Goal: Entertainment & Leisure: Browse casually

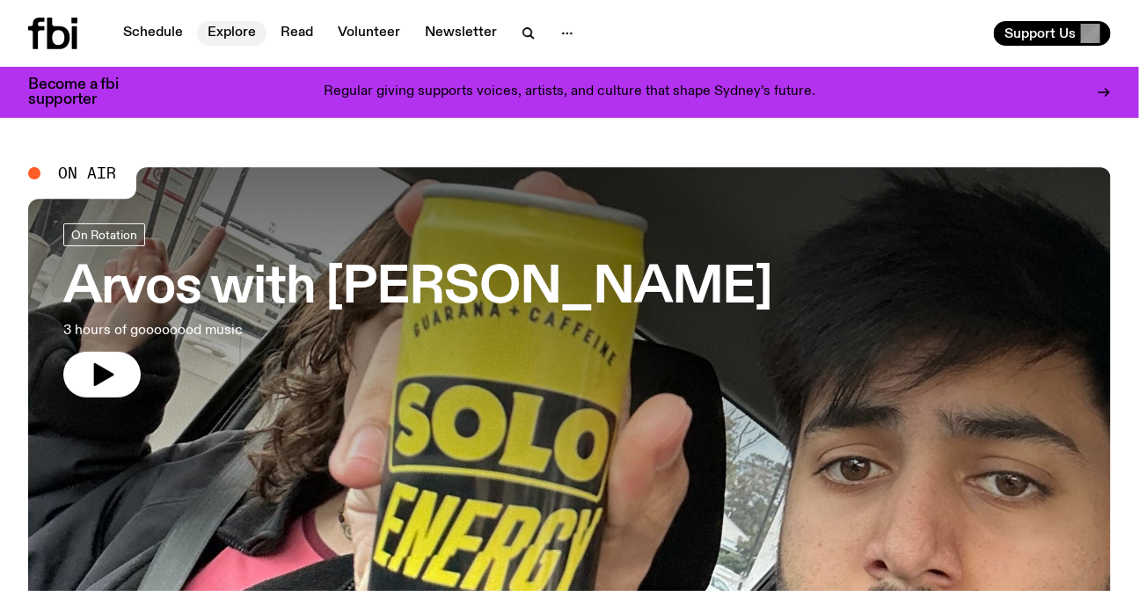
click at [225, 29] on link "Explore" at bounding box center [232, 33] width 70 height 25
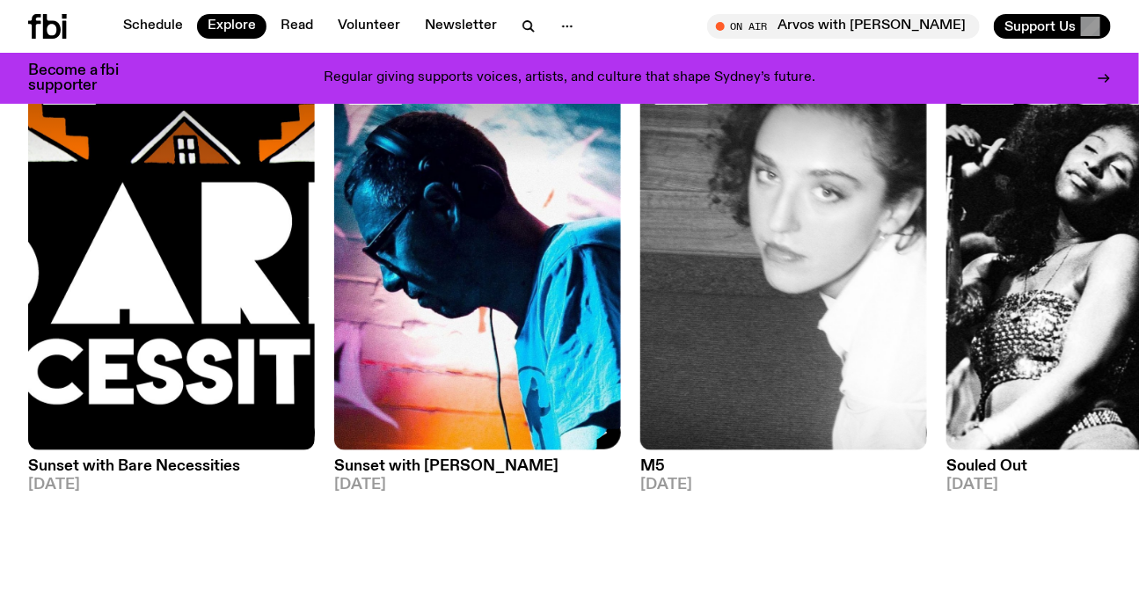
scroll to position [236, 0]
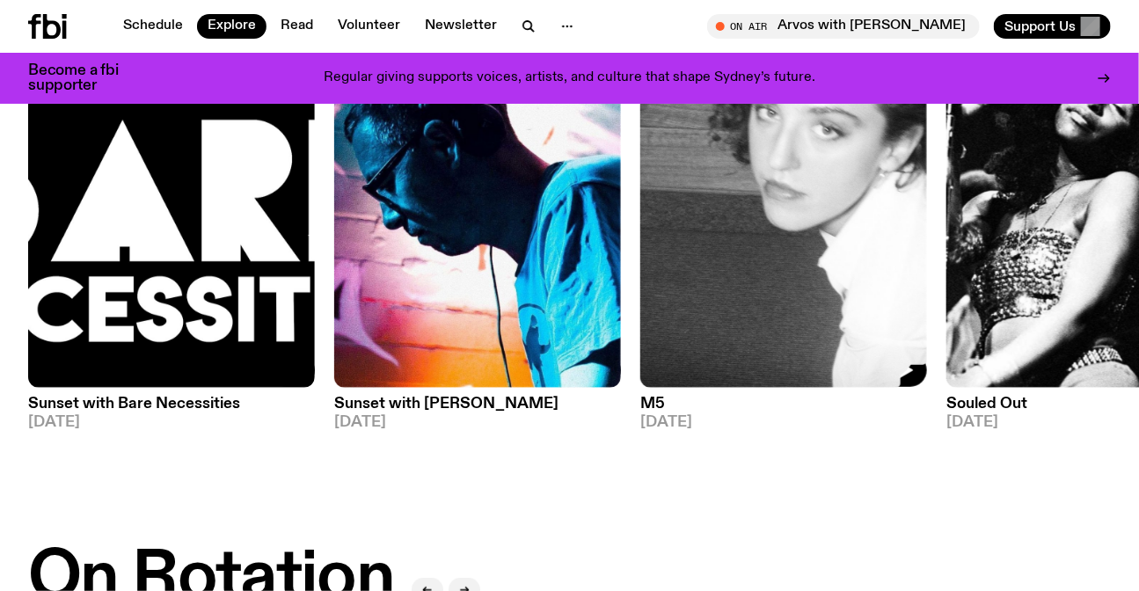
drag, startPoint x: 890, startPoint y: 185, endPoint x: 245, endPoint y: 172, distance: 645.9
click at [641, 172] on img at bounding box center [784, 196] width 287 height 383
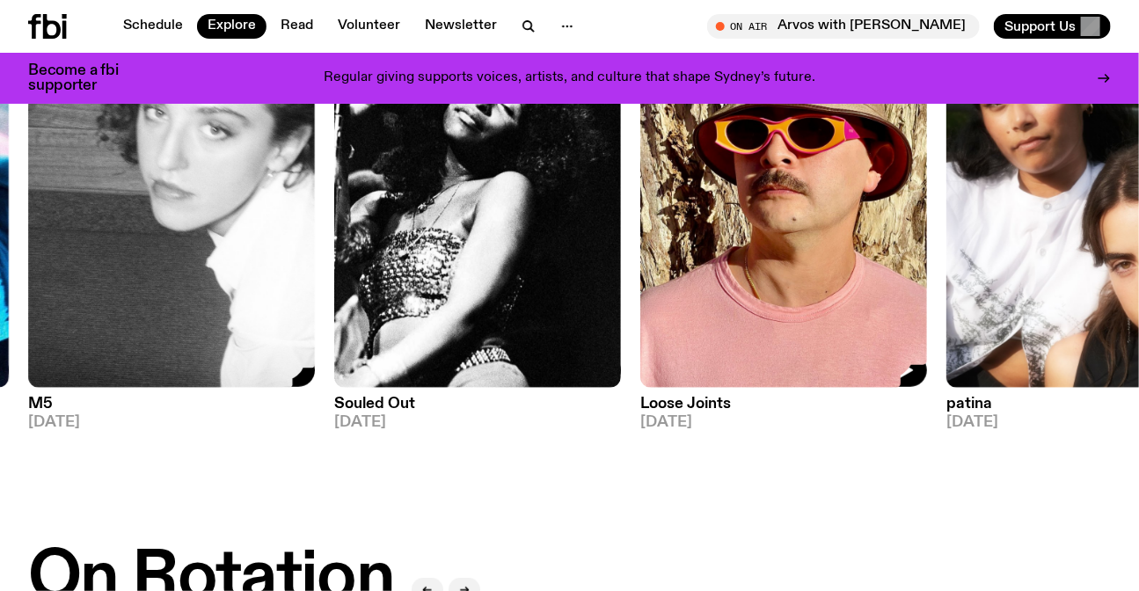
drag, startPoint x: 478, startPoint y: 289, endPoint x: 218, endPoint y: 287, distance: 259.6
click at [641, 287] on img at bounding box center [784, 196] width 287 height 383
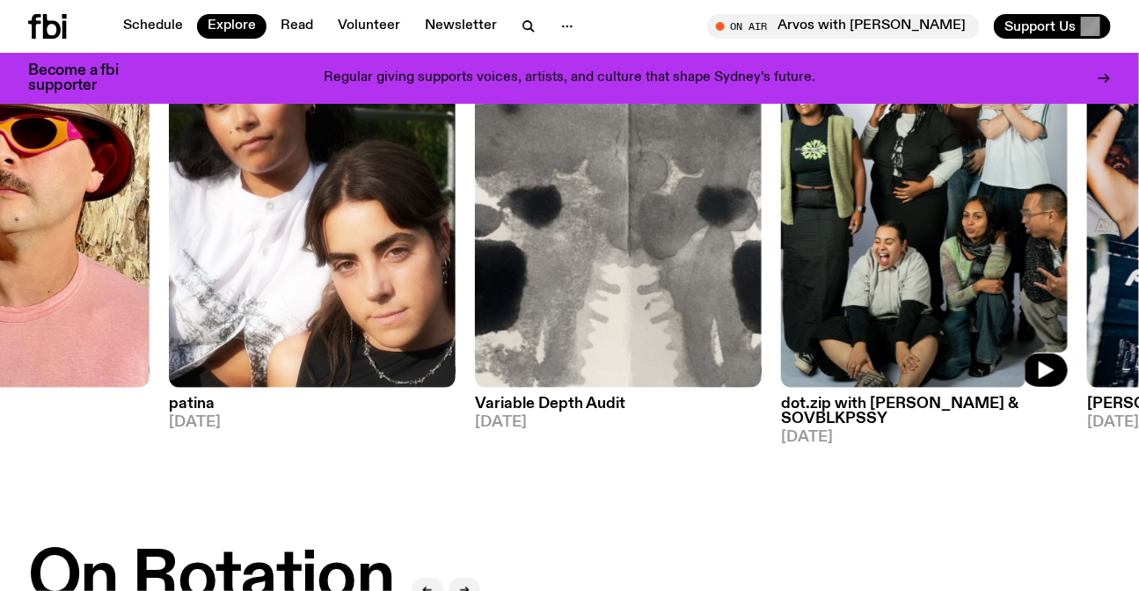
drag, startPoint x: 787, startPoint y: 289, endPoint x: 475, endPoint y: 282, distance: 312.4
click at [449, 287] on div "DJ Mix Sunset with Bare Necessities [DATE] DJ Mix Sunset with [PERSON_NAME] [DA…" at bounding box center [569, 225] width 1083 height 440
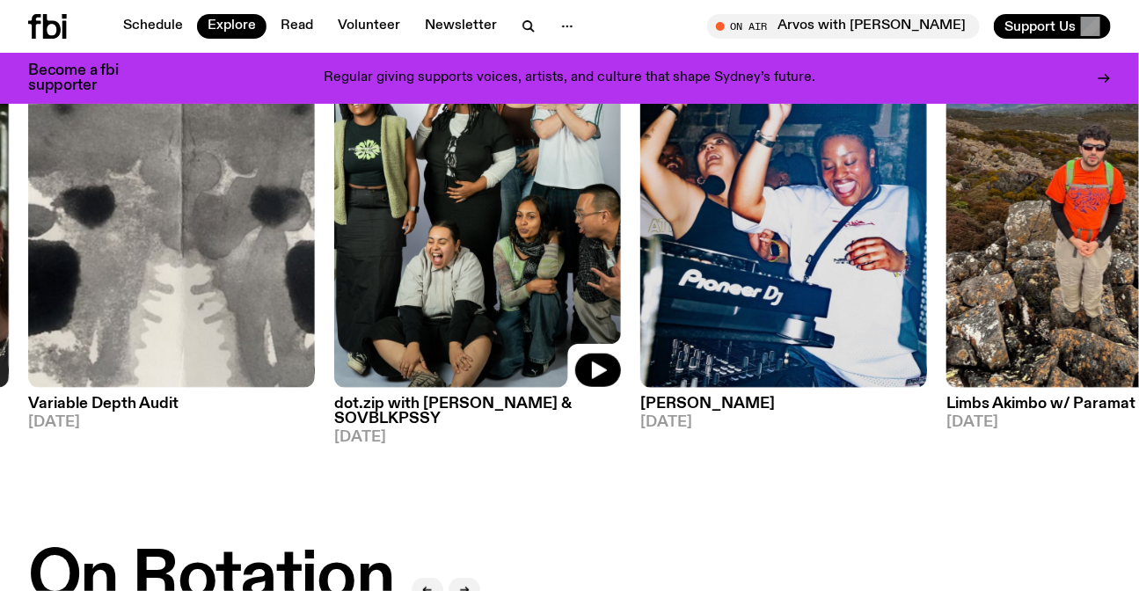
scroll to position [156, 0]
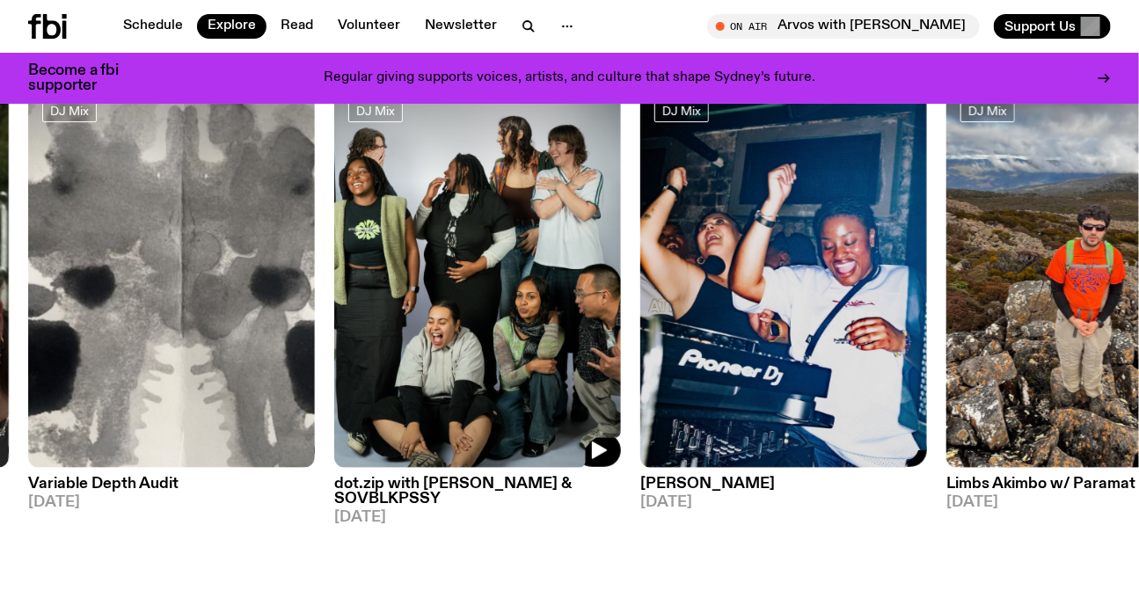
click at [451, 282] on div "DJ Mix Sunset with Bare Necessities [DATE] DJ Mix Sunset with [PERSON_NAME] [DA…" at bounding box center [569, 305] width 1083 height 440
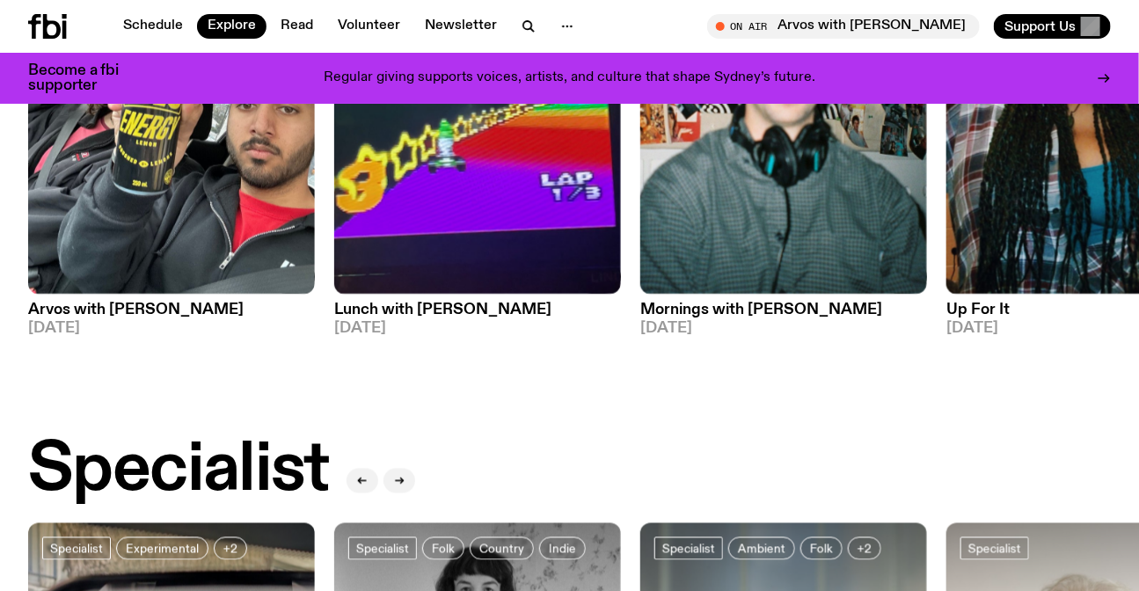
scroll to position [715, 0]
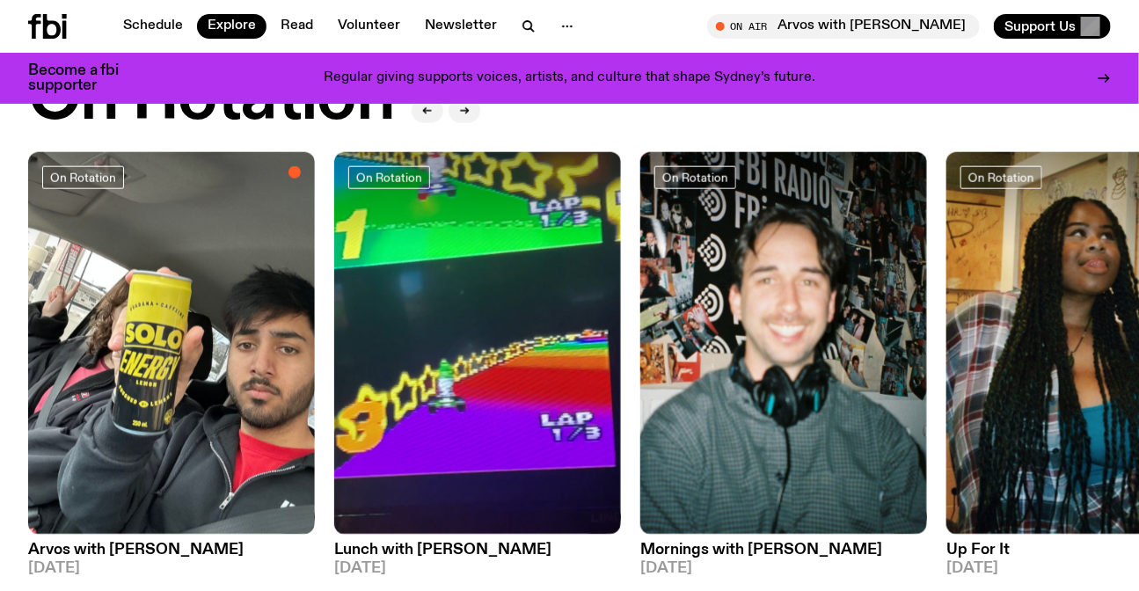
drag, startPoint x: 985, startPoint y: 319, endPoint x: 447, endPoint y: 319, distance: 538.5
click at [480, 319] on div "On Rotation Arvos with [PERSON_NAME] [DATE] On Rotation Lunch with [PERSON_NAME…" at bounding box center [569, 364] width 1083 height 425
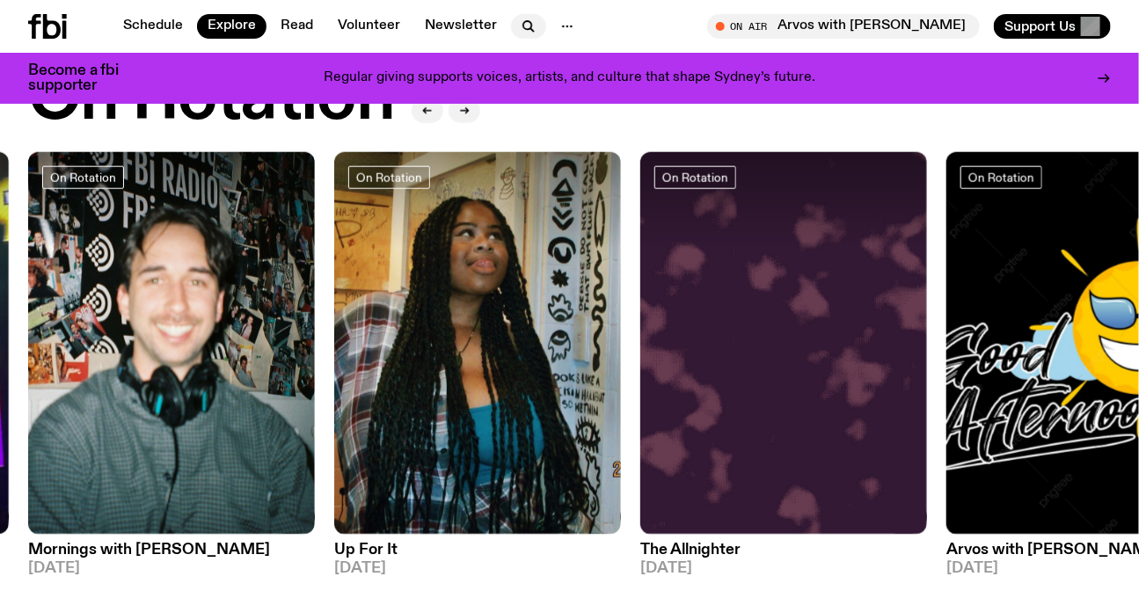
click at [524, 21] on icon "button" at bounding box center [528, 25] width 8 height 8
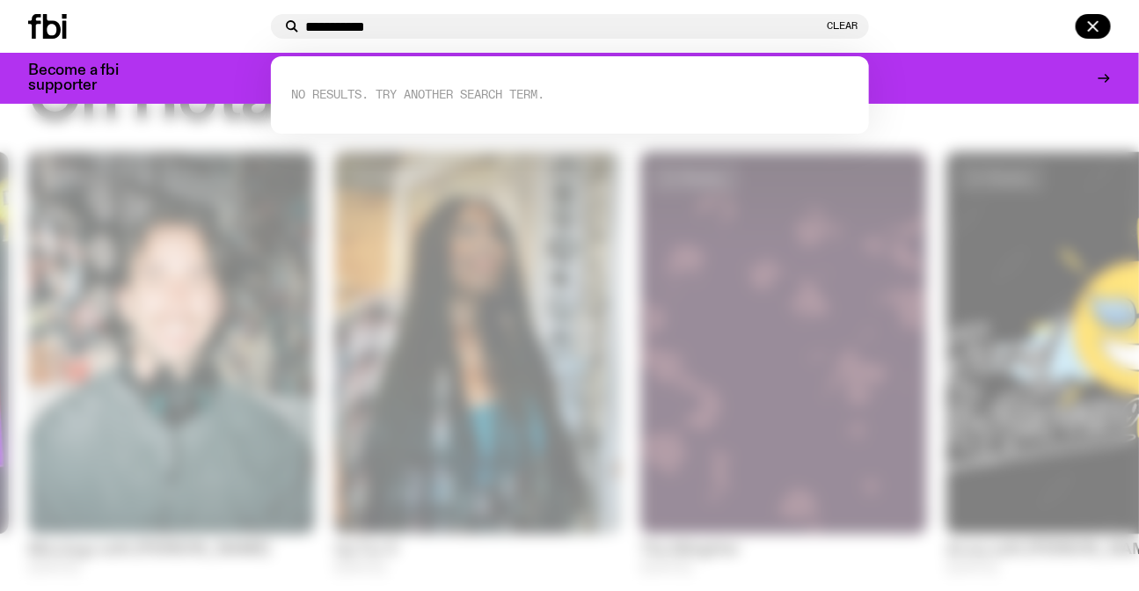
type input "**********"
click at [981, 227] on div at bounding box center [569, 295] width 1139 height 591
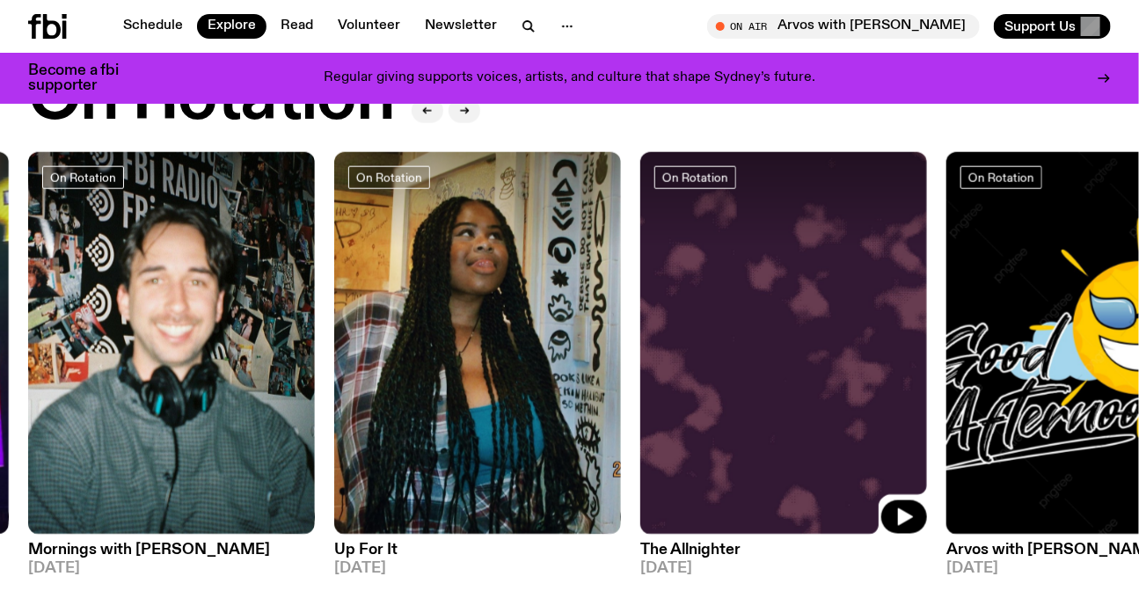
click at [336, 331] on div "On Rotation Arvos with [PERSON_NAME] [DATE] On Rotation Lunch with [PERSON_NAME…" at bounding box center [569, 364] width 1083 height 425
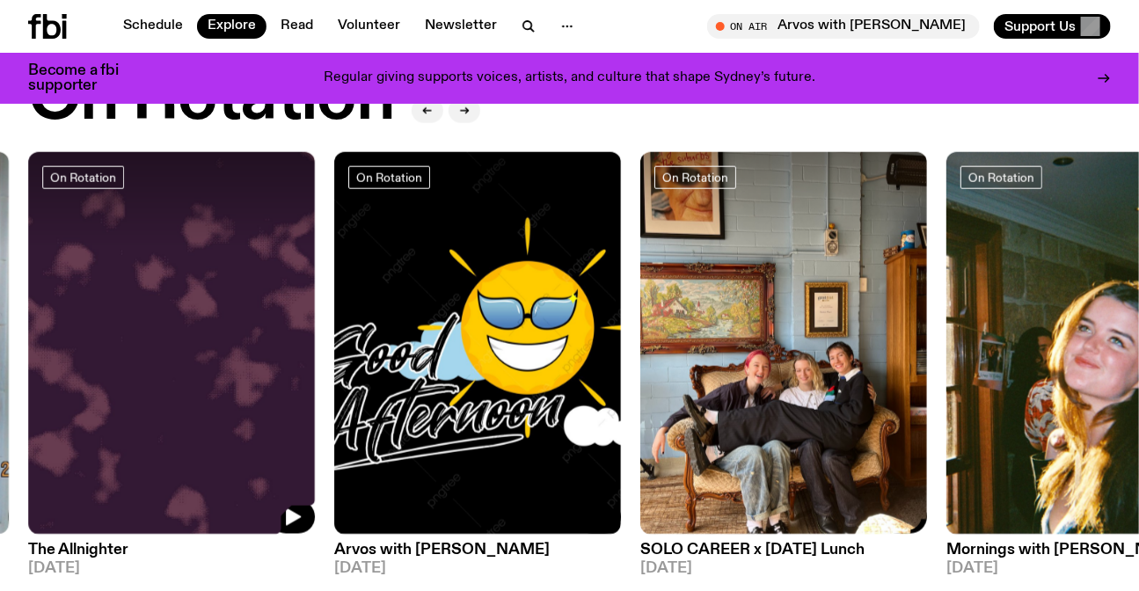
click at [641, 315] on img at bounding box center [784, 343] width 287 height 383
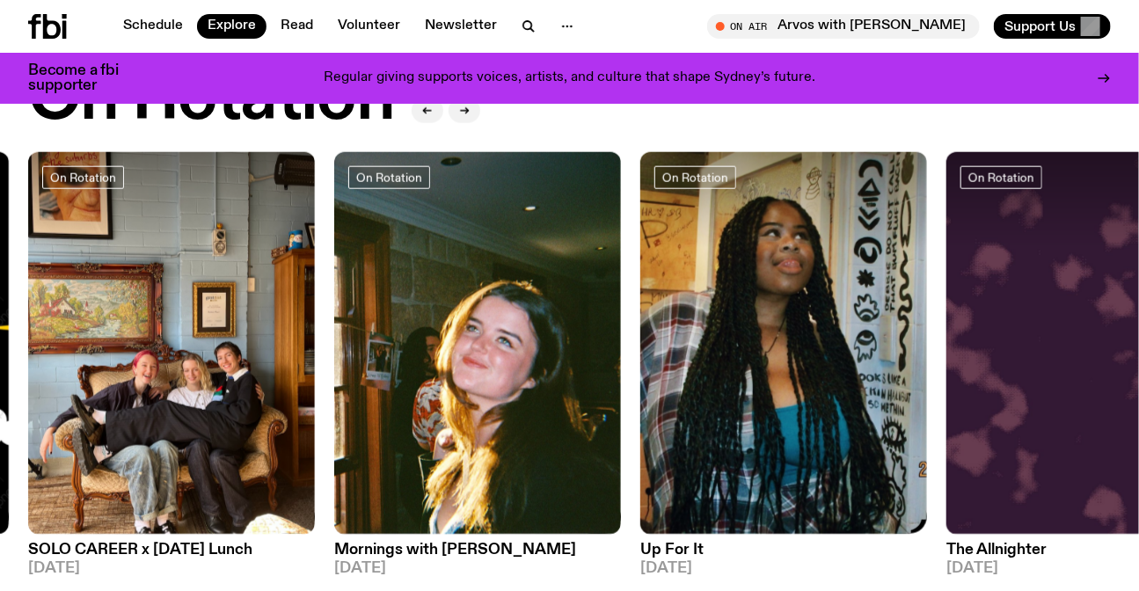
drag, startPoint x: 992, startPoint y: 273, endPoint x: 326, endPoint y: 264, distance: 666.1
click at [458, 268] on div "On Rotation Arvos with [PERSON_NAME] [DATE] On Rotation Lunch with [PERSON_NAME…" at bounding box center [569, 364] width 1083 height 425
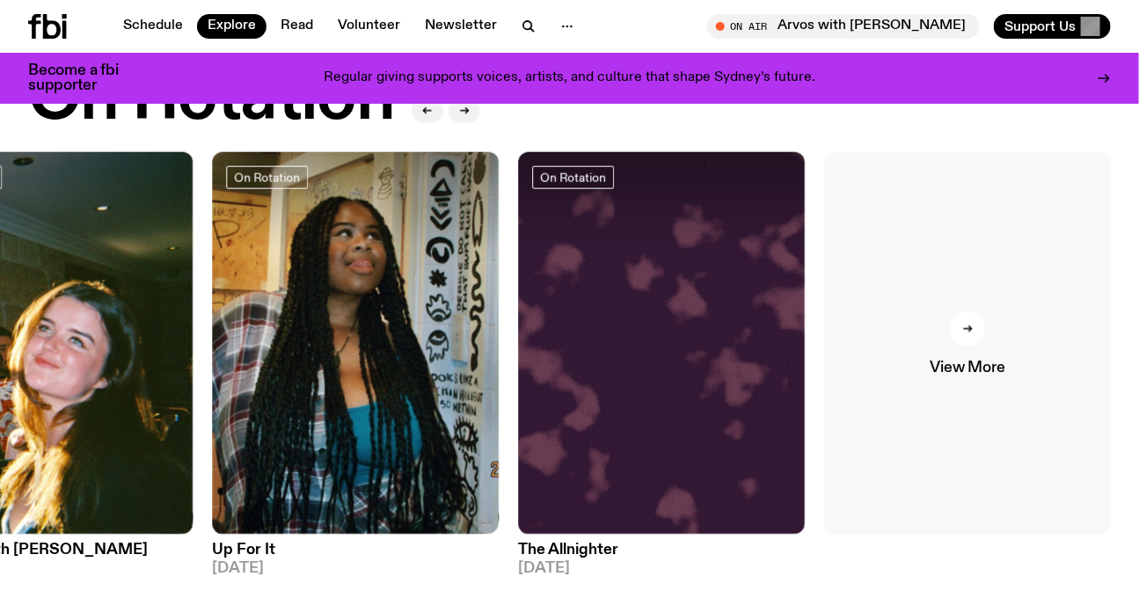
click at [918, 316] on link "View More" at bounding box center [967, 343] width 287 height 383
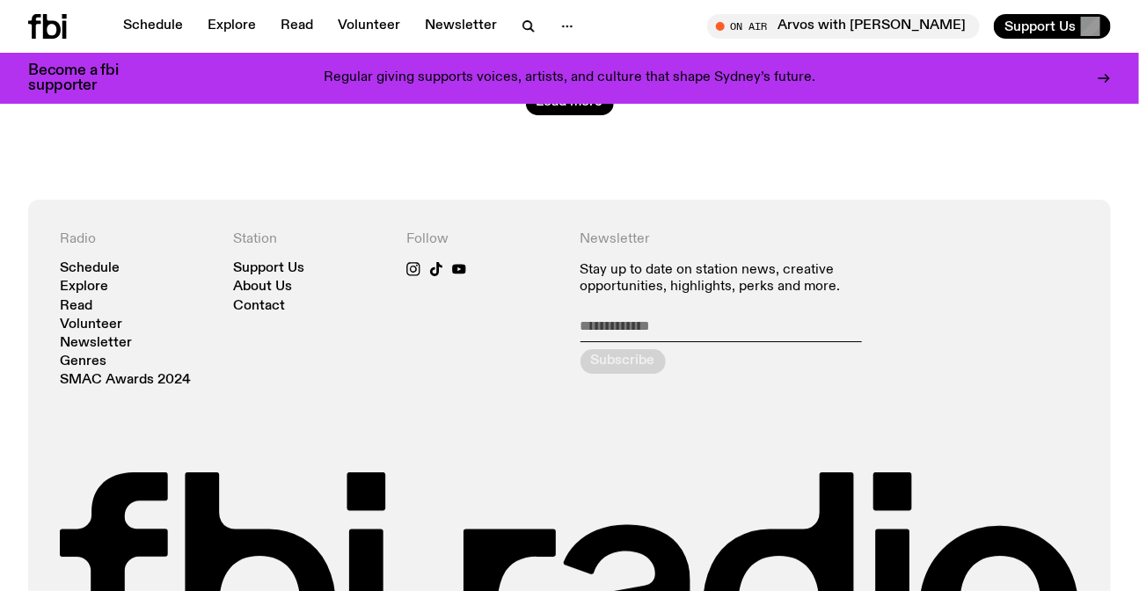
scroll to position [4318, 0]
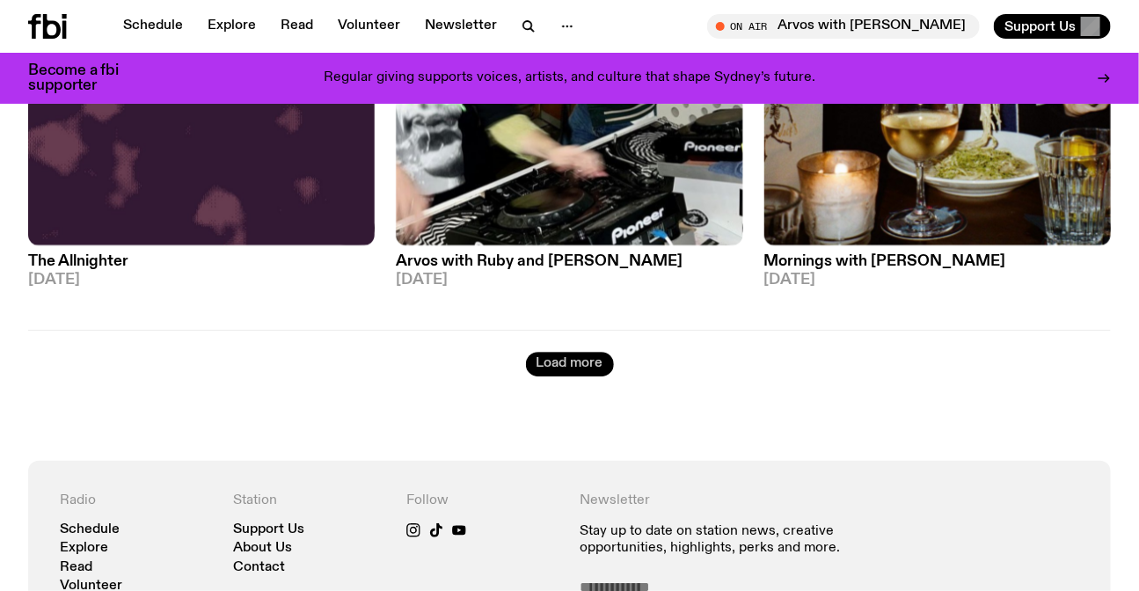
click at [590, 372] on button "Load more" at bounding box center [570, 364] width 88 height 25
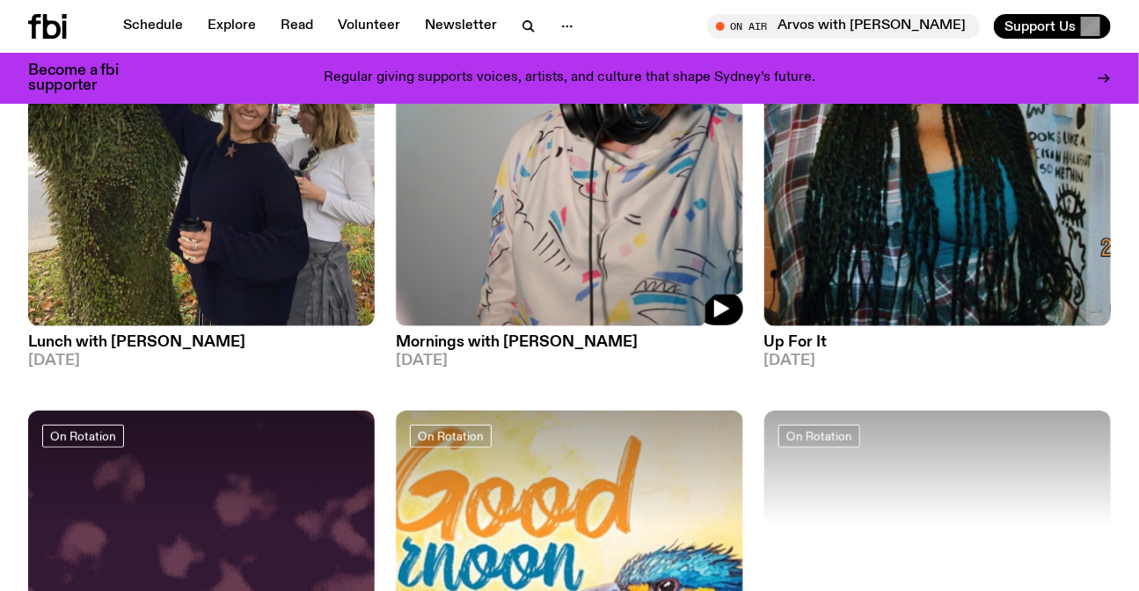
scroll to position [5598, 0]
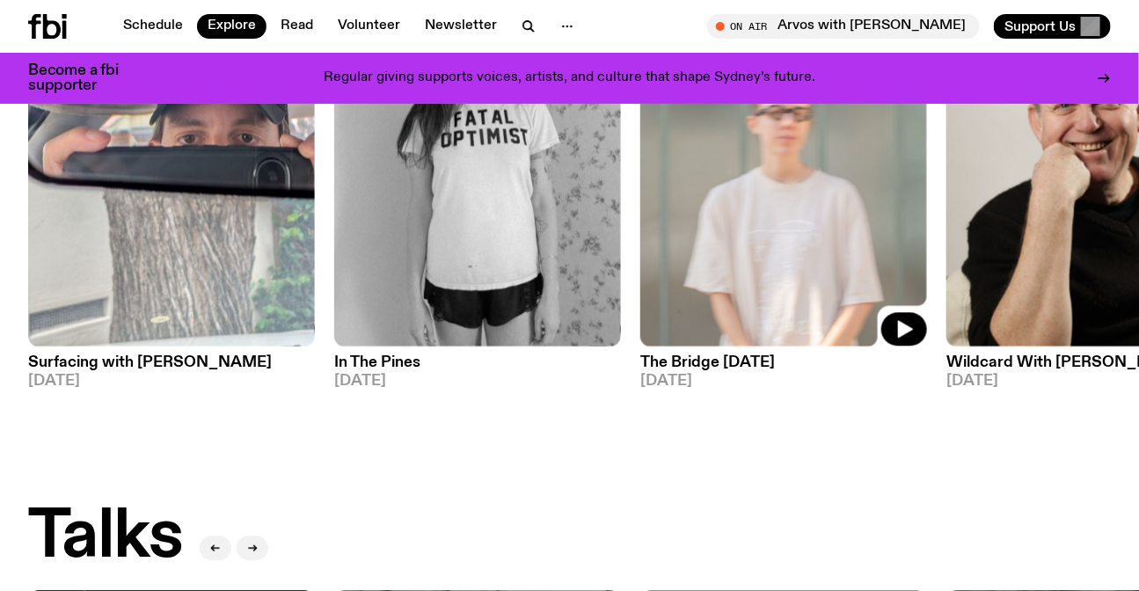
scroll to position [1355, 0]
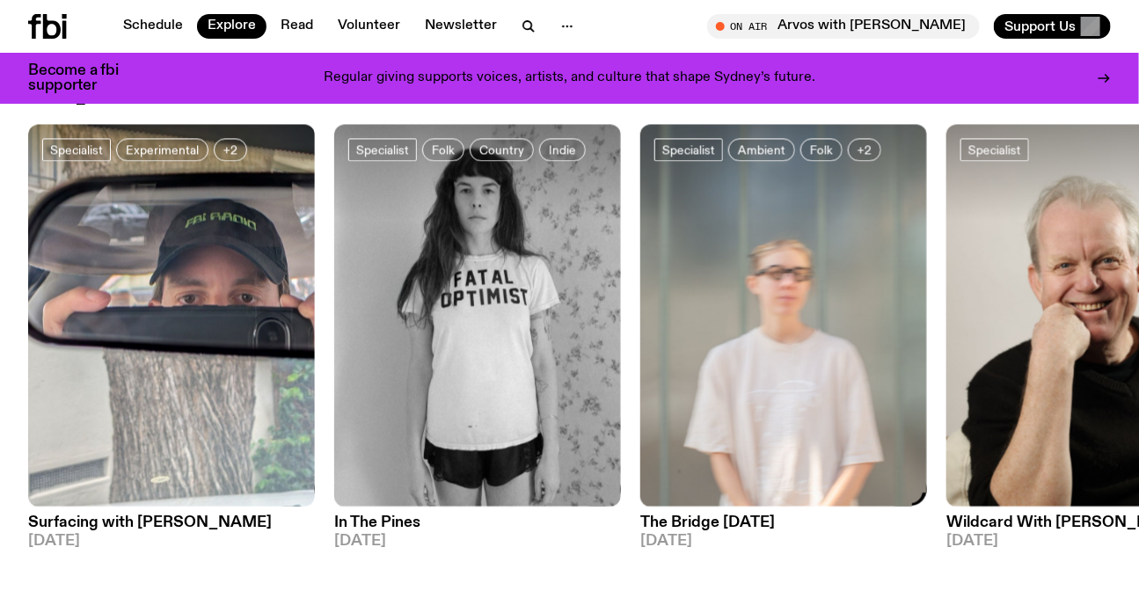
click at [947, 297] on img at bounding box center [1090, 315] width 287 height 383
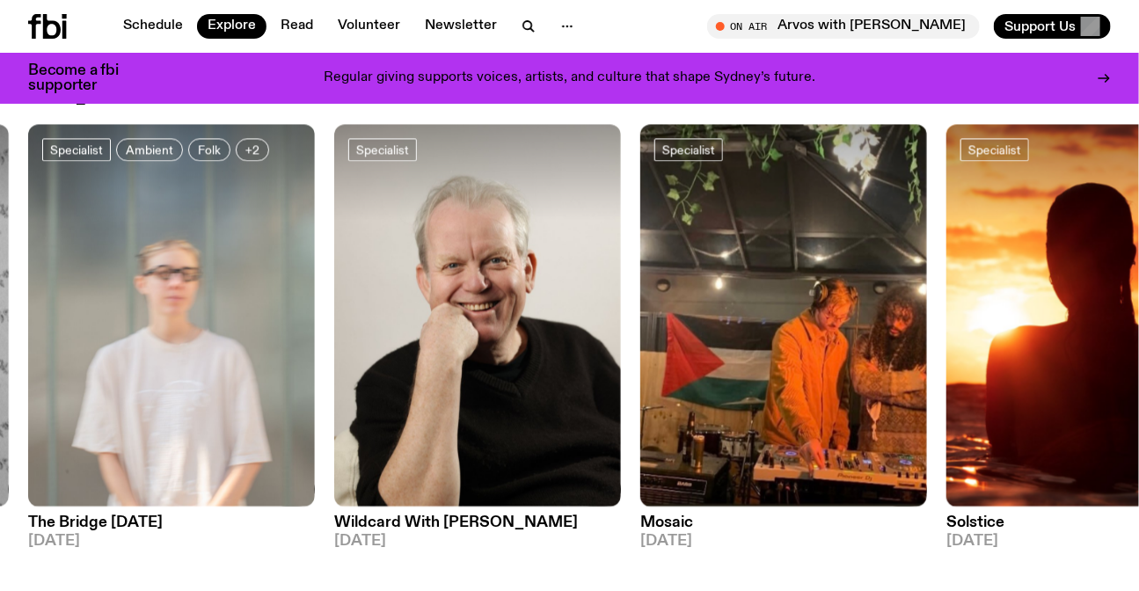
drag, startPoint x: 1070, startPoint y: 369, endPoint x: 169, endPoint y: 357, distance: 901.0
click at [207, 357] on div "Specialist Experimental +2 Surfacing with [PERSON_NAME] [DATE] Specialist Folk …" at bounding box center [569, 344] width 1083 height 440
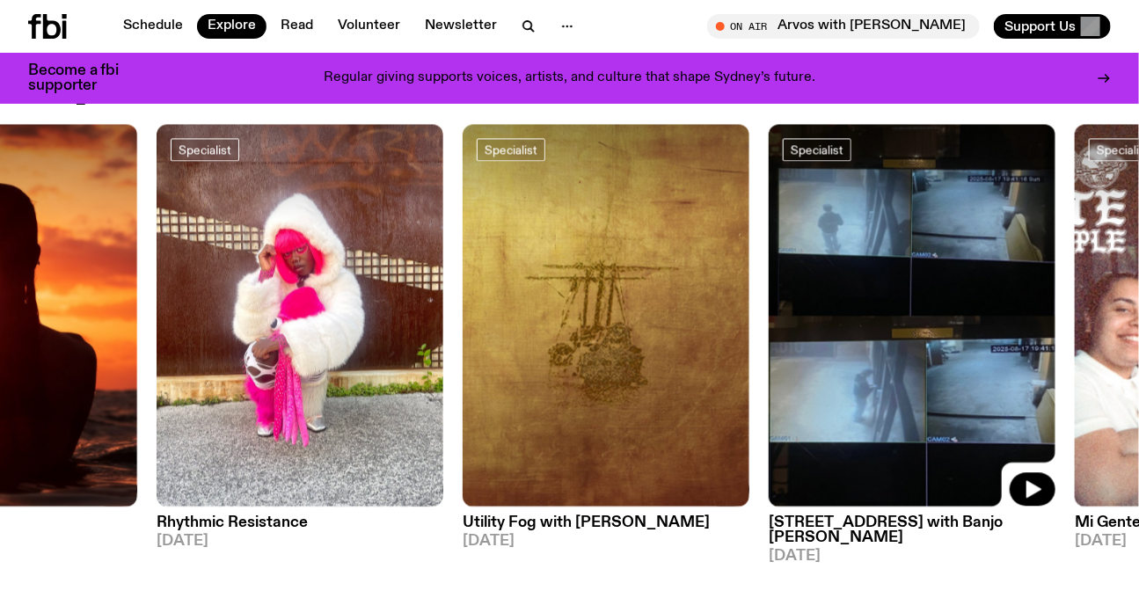
drag, startPoint x: 937, startPoint y: 366, endPoint x: 785, endPoint y: 369, distance: 152.2
click at [788, 369] on img at bounding box center [912, 315] width 287 height 383
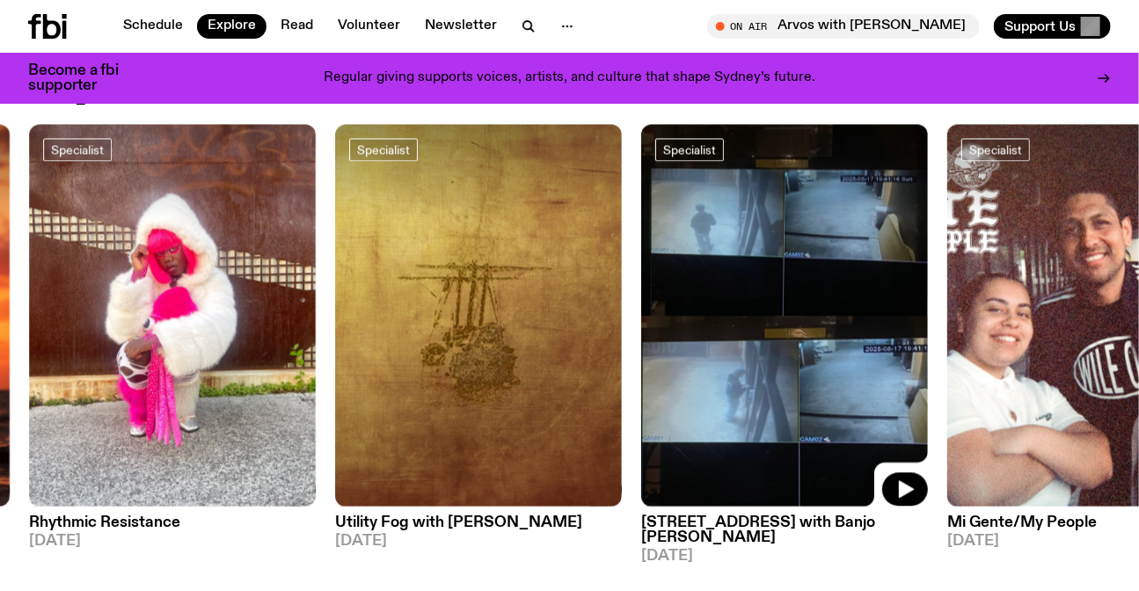
drag, startPoint x: 597, startPoint y: 333, endPoint x: 349, endPoint y: 333, distance: 248.1
click at [359, 333] on div "Specialist Experimental +2 Surfacing with [PERSON_NAME] [DATE] Specialist Folk …" at bounding box center [569, 344] width 1083 height 440
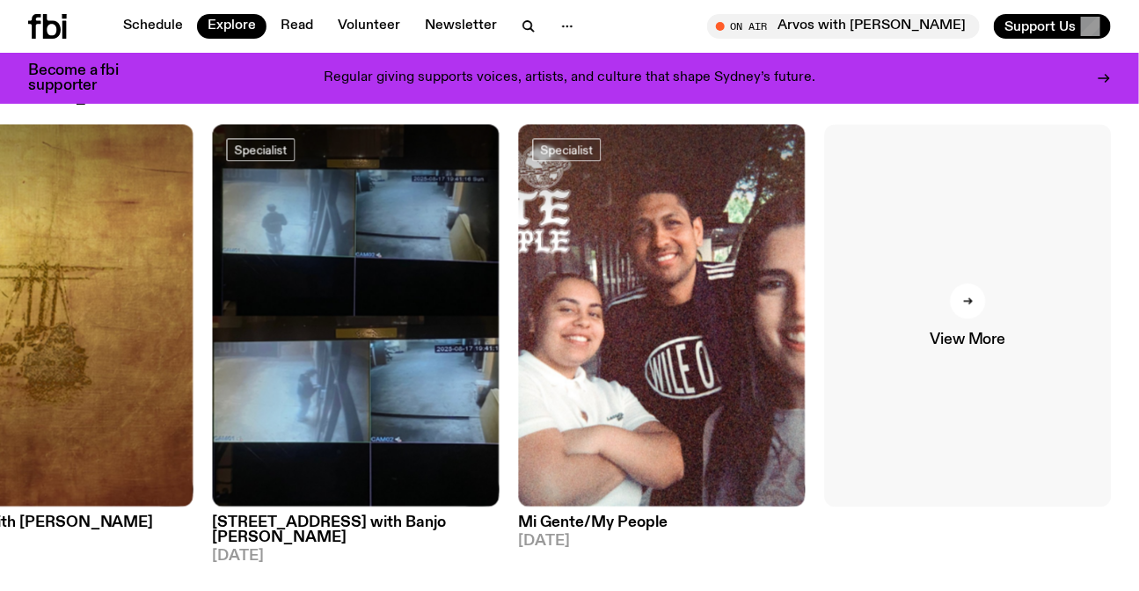
click at [1098, 338] on link "View More" at bounding box center [968, 315] width 287 height 383
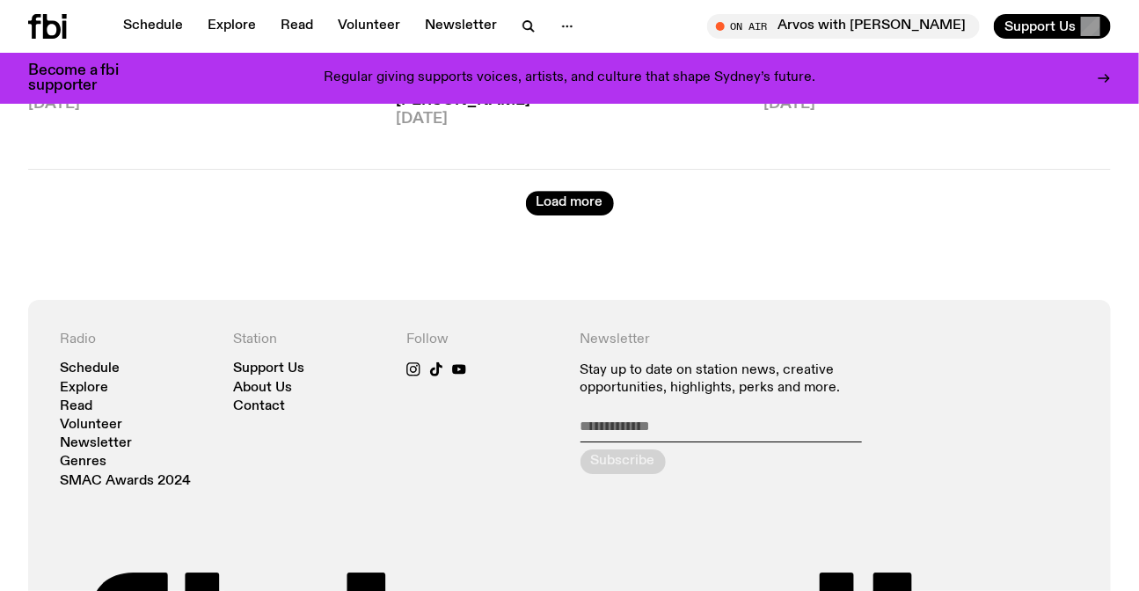
scroll to position [4333, 0]
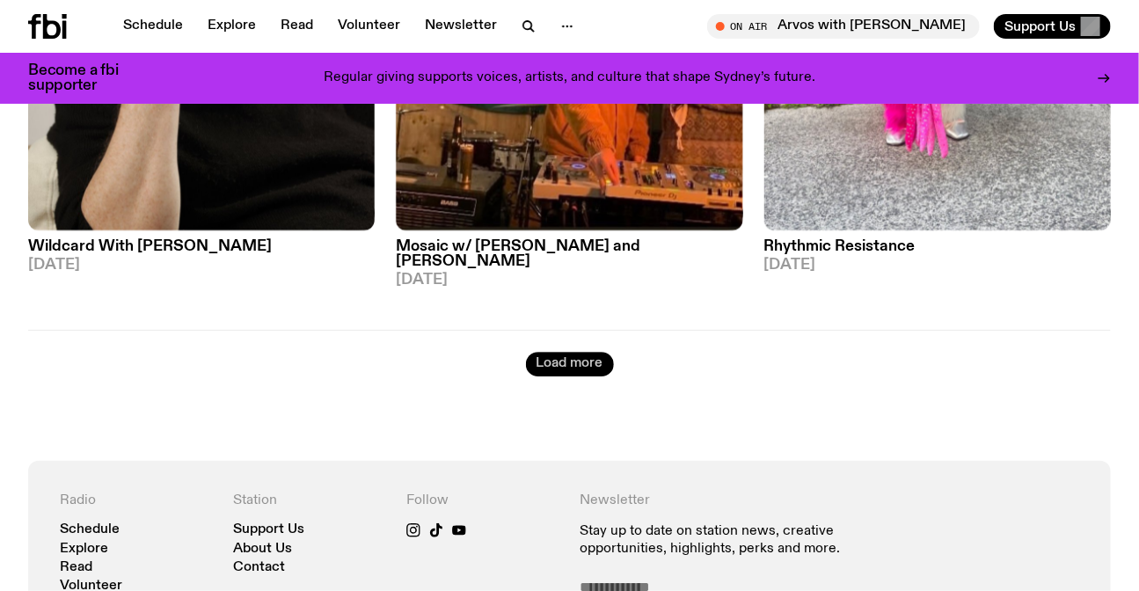
click at [568, 361] on button "Load more" at bounding box center [570, 364] width 88 height 25
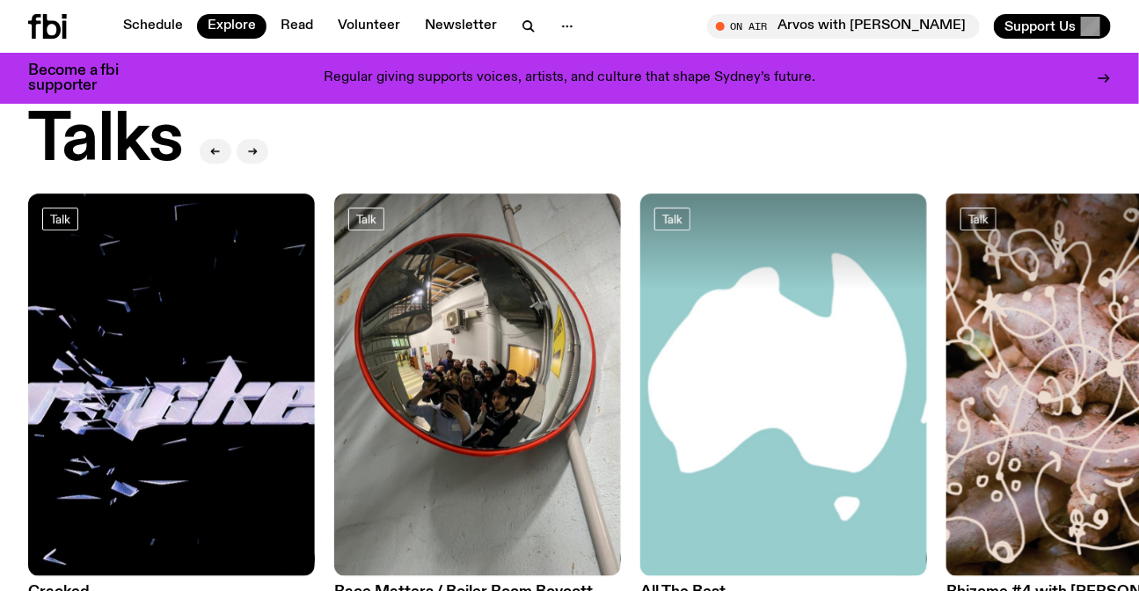
scroll to position [1997, 0]
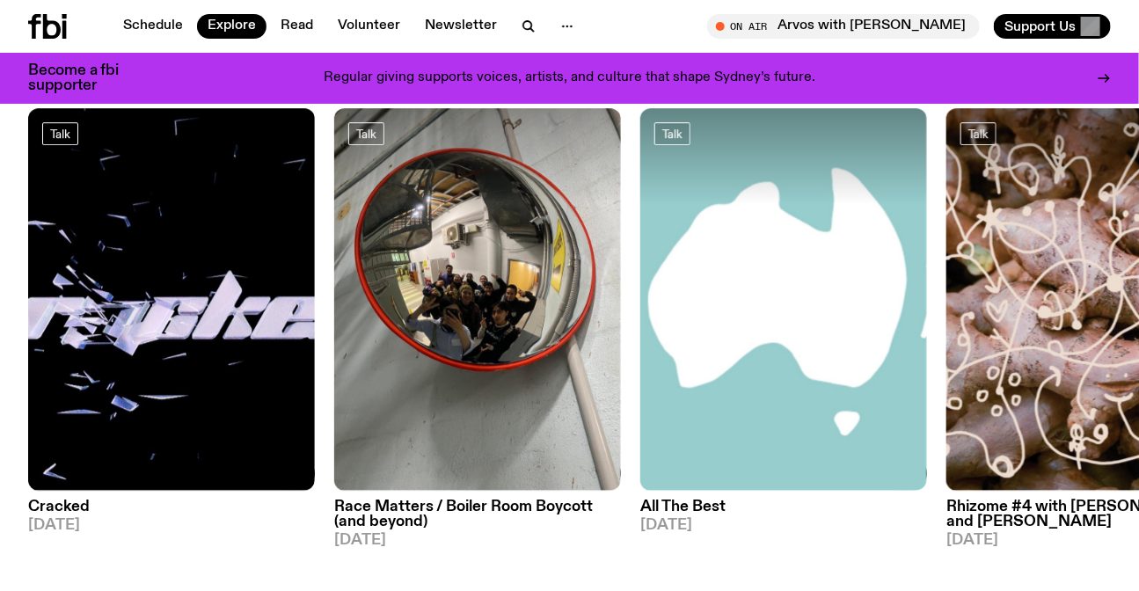
click at [947, 308] on img at bounding box center [1090, 299] width 287 height 383
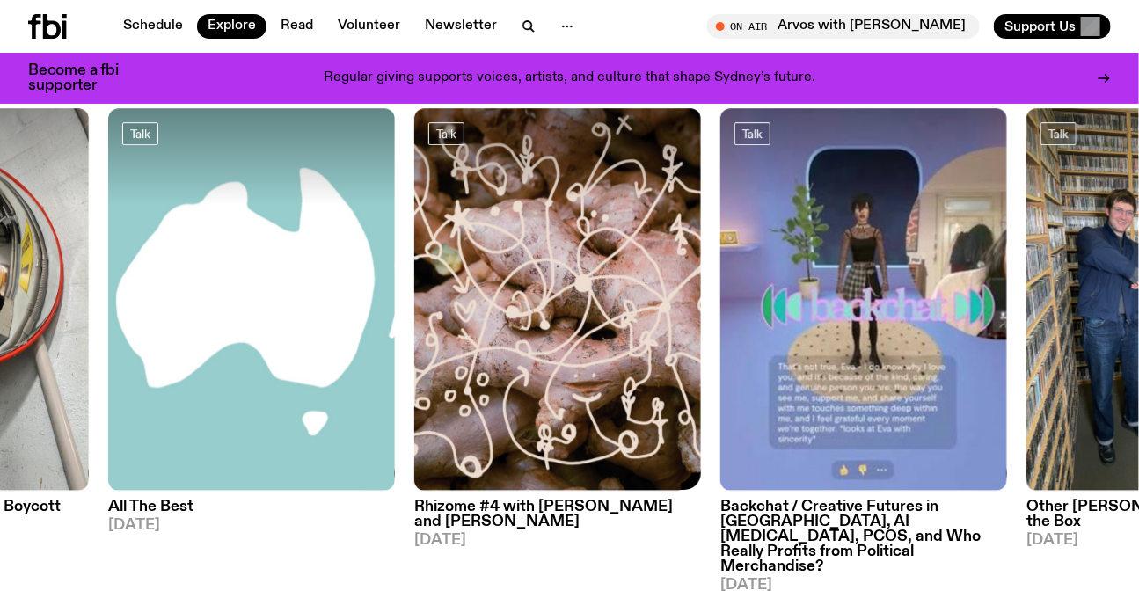
drag, startPoint x: 618, startPoint y: 290, endPoint x: 1096, endPoint y: 313, distance: 479.2
click at [1096, 313] on div "Talk Cracked [DATE] Talk Race Matters / Boiler Room Boycott (and beyond) [DATE]…" at bounding box center [569, 350] width 1083 height 485
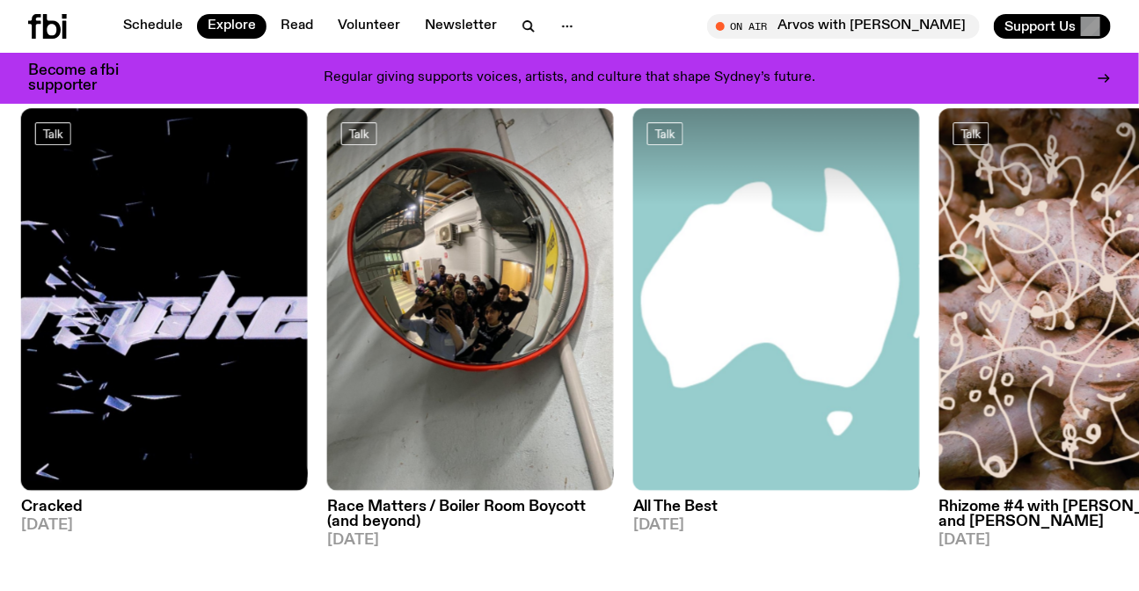
drag, startPoint x: 1096, startPoint y: 313, endPoint x: 215, endPoint y: 316, distance: 881.6
click at [227, 317] on div "Talk Cracked [DATE] Talk Race Matters / Boiler Room Boycott (and beyond) [DATE]…" at bounding box center [569, 350] width 1083 height 485
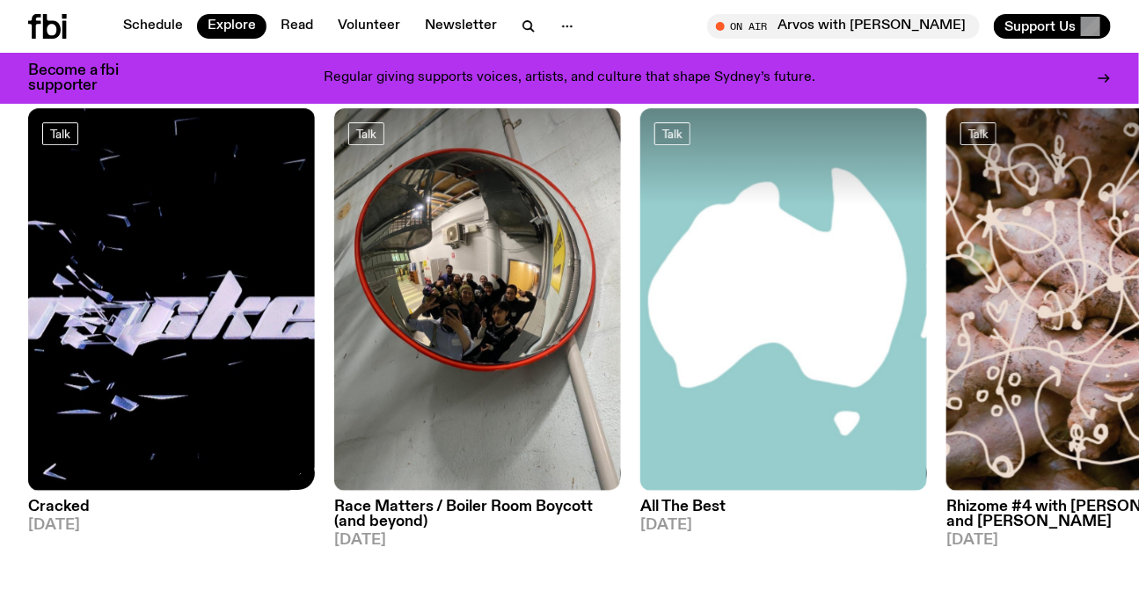
drag, startPoint x: 295, startPoint y: 371, endPoint x: 0, endPoint y: 348, distance: 295.7
click at [947, 362] on img at bounding box center [1090, 299] width 287 height 383
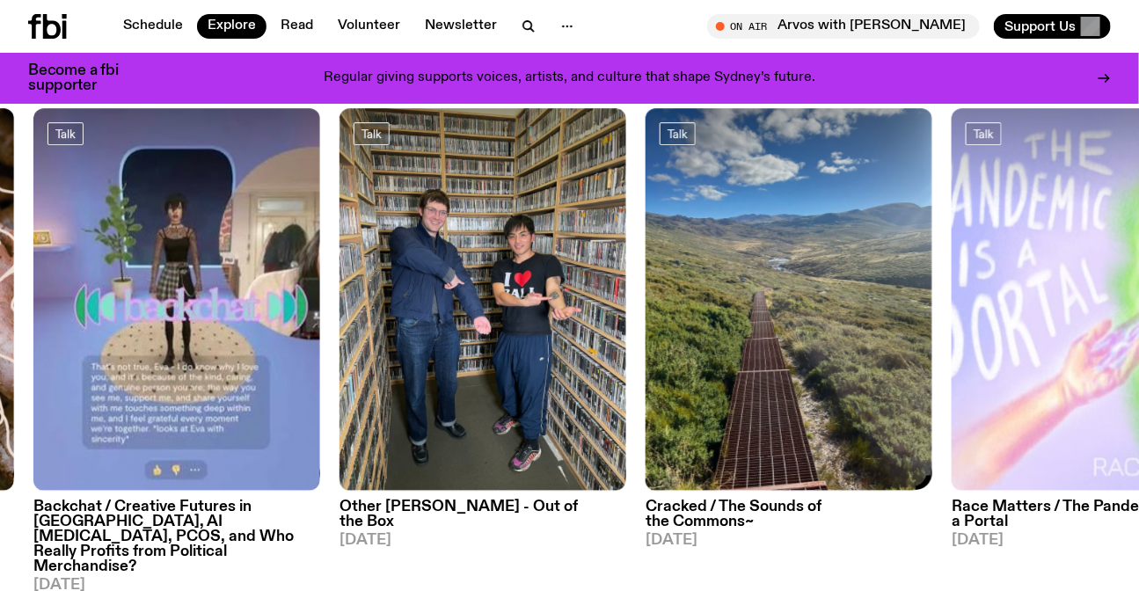
click at [646, 315] on img at bounding box center [789, 299] width 287 height 383
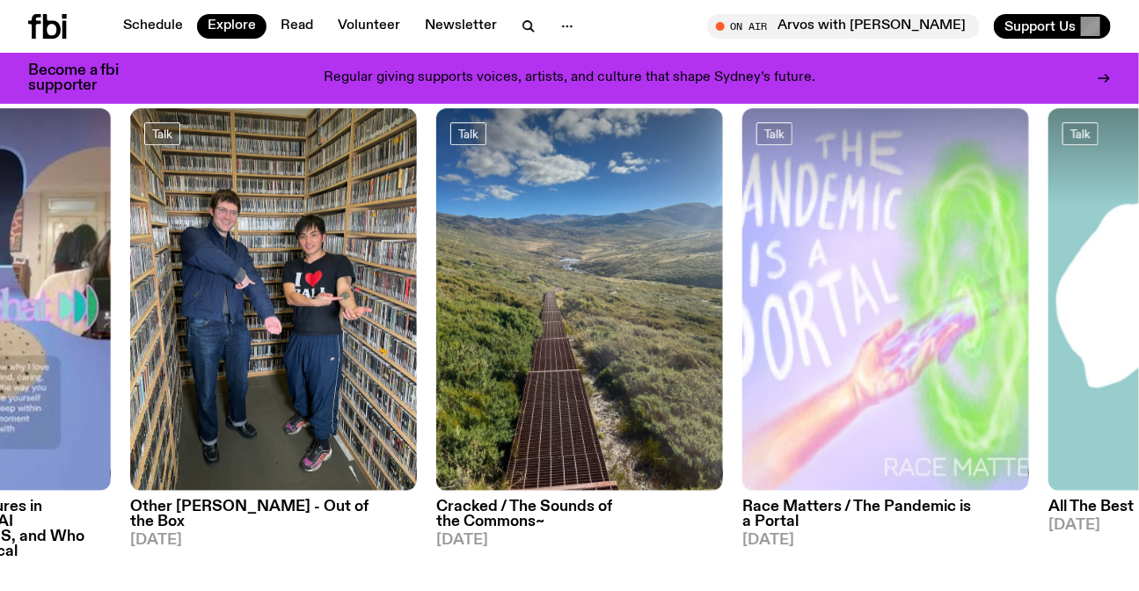
drag, startPoint x: 321, startPoint y: 329, endPoint x: 1040, endPoint y: 404, distance: 722.7
click at [1040, 404] on div "Talk Cracked [DATE] Talk Race Matters / Boiler Room Boycott (and beyond) [DATE]…" at bounding box center [569, 350] width 1083 height 485
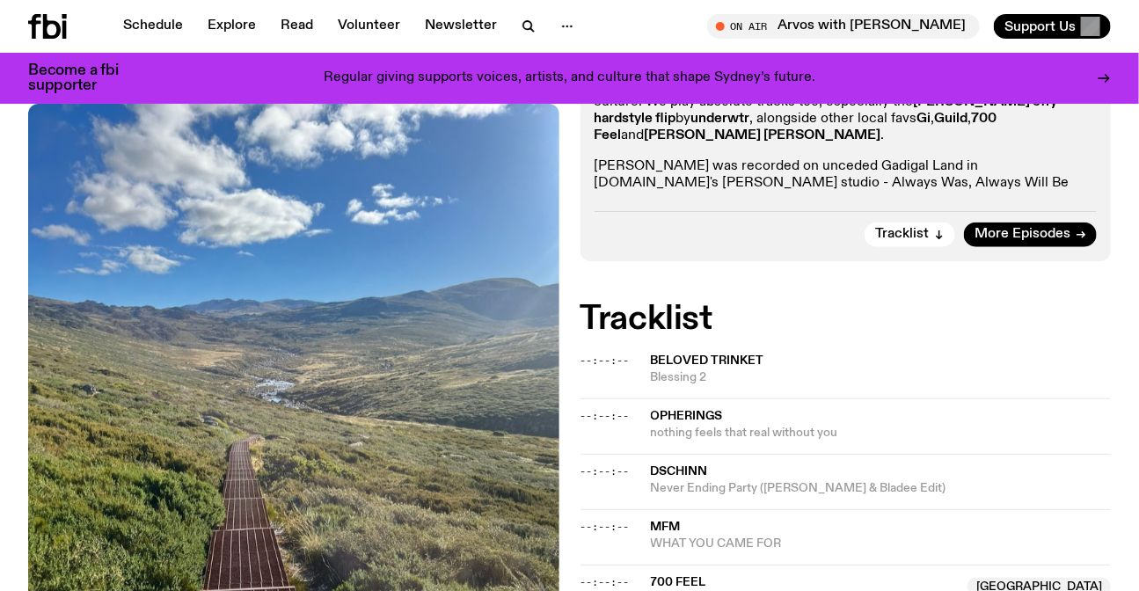
scroll to position [548, 0]
click at [1025, 229] on span "More Episodes" at bounding box center [1023, 235] width 96 height 13
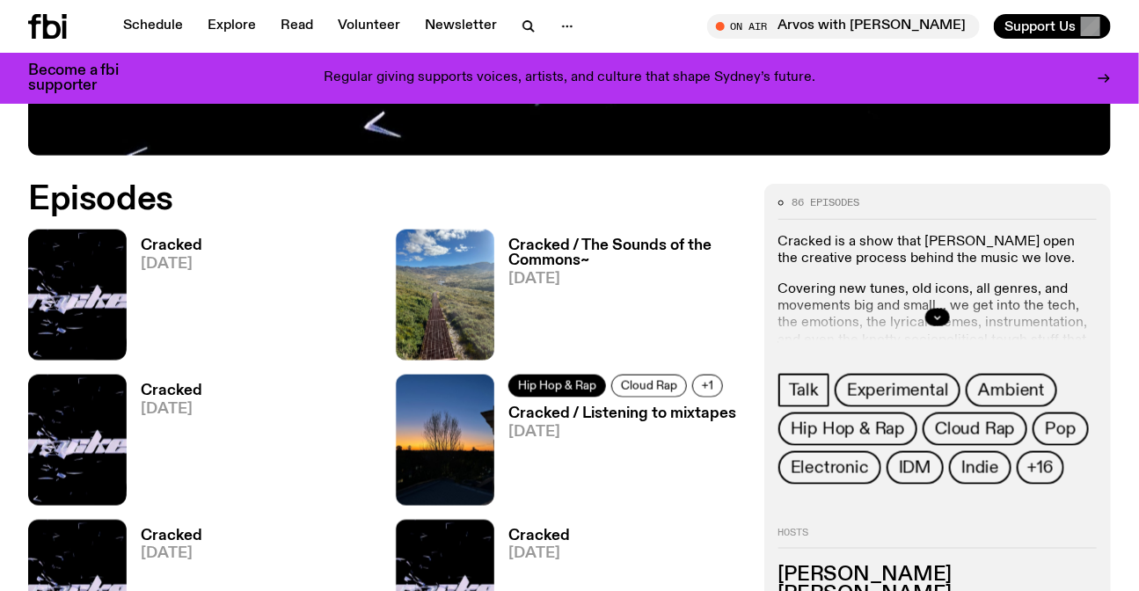
scroll to position [707, 0]
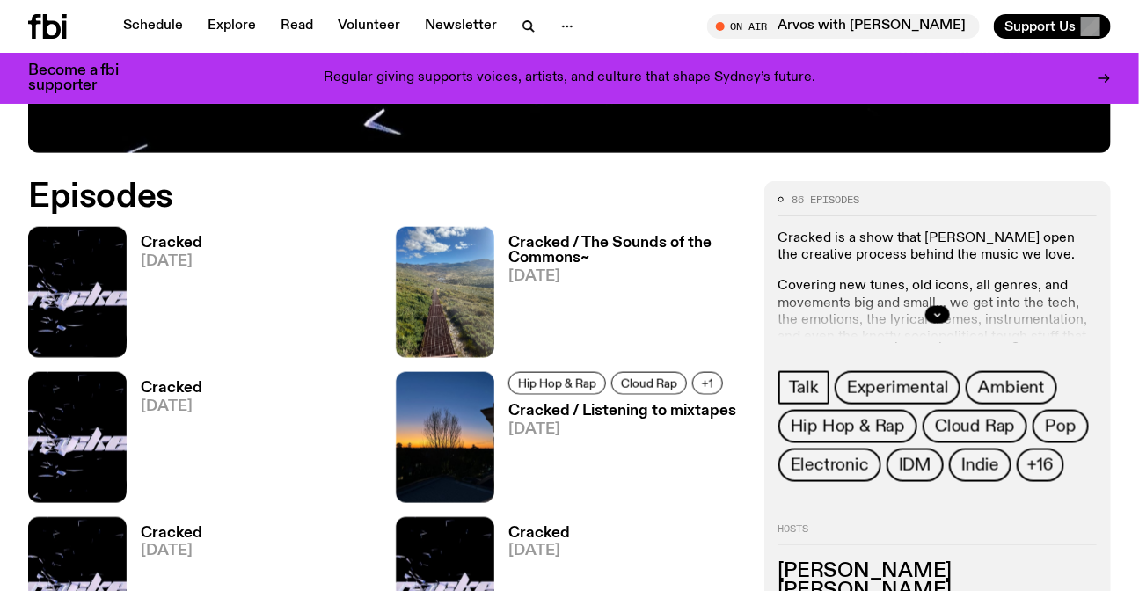
click at [553, 247] on h3 "Cracked / The Sounds of the Commons~" at bounding box center [626, 251] width 234 height 30
